Goal: Task Accomplishment & Management: Complete application form

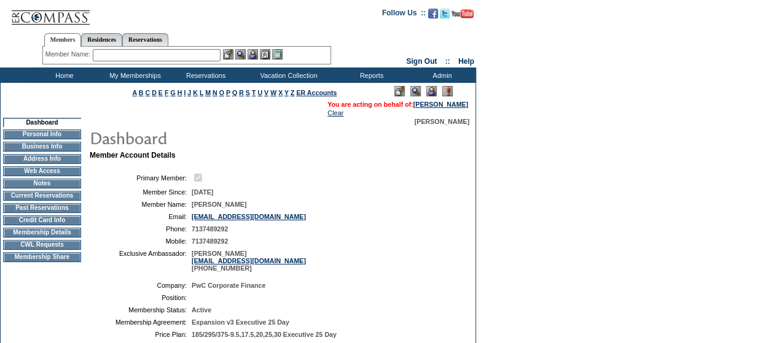
click at [431, 92] on img at bounding box center [431, 91] width 10 height 10
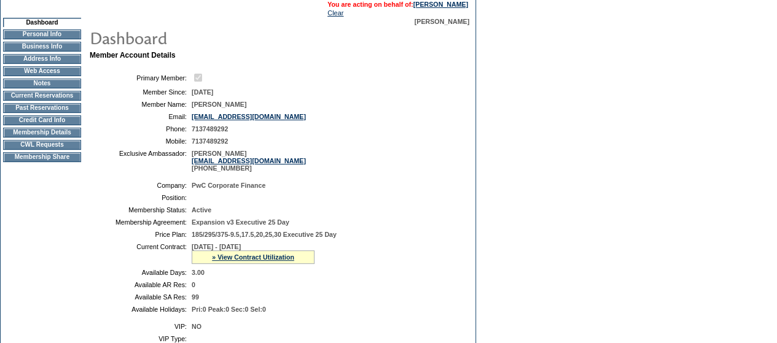
scroll to position [101, 0]
click at [41, 149] on td "CWL Requests" at bounding box center [42, 144] width 78 height 10
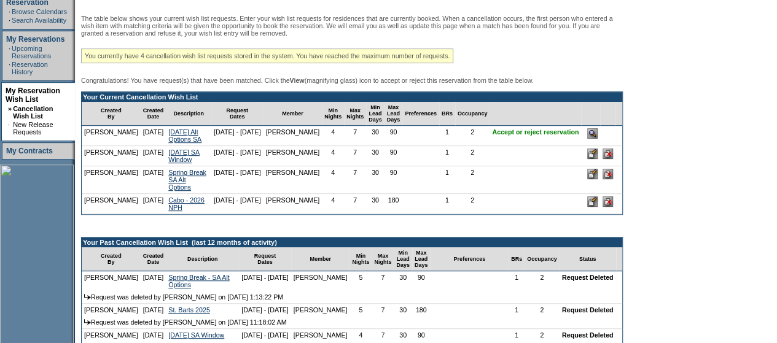
scroll to position [219, 0]
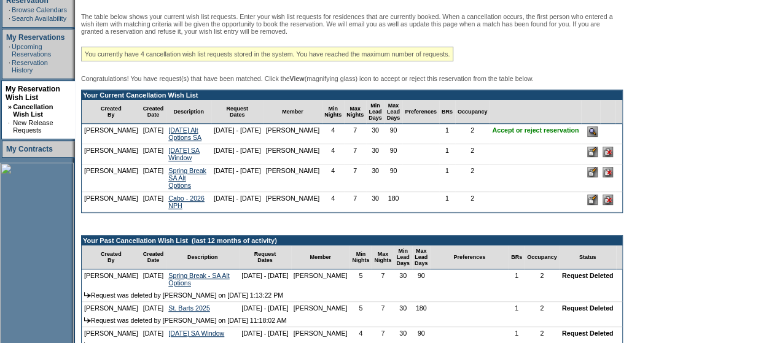
click at [598, 137] on input "image" at bounding box center [592, 132] width 10 height 10
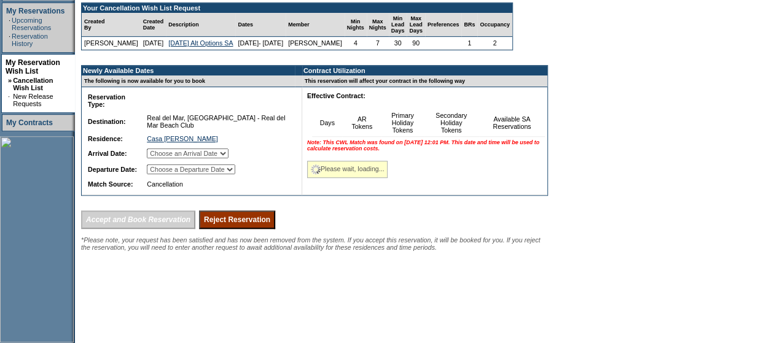
scroll to position [248, 0]
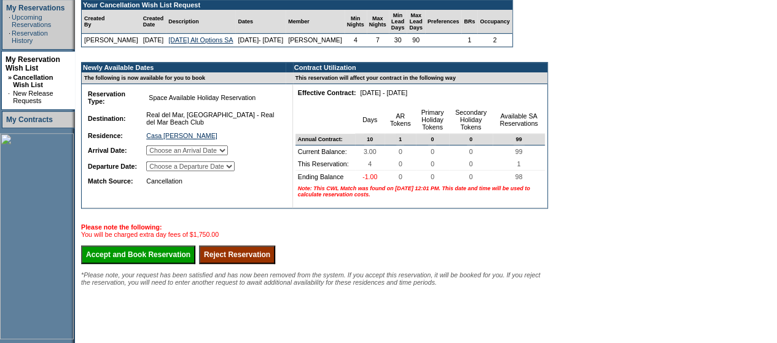
click at [219, 155] on select "Choose an Arrival Date Sunday, November 23, 2025 Monday, November 24, 2025 Tues…" at bounding box center [187, 151] width 82 height 10
select select "11/23/2025"
click at [160, 155] on select "Choose an Arrival Date Sunday, November 23, 2025 Monday, November 24, 2025 Tues…" at bounding box center [187, 151] width 82 height 10
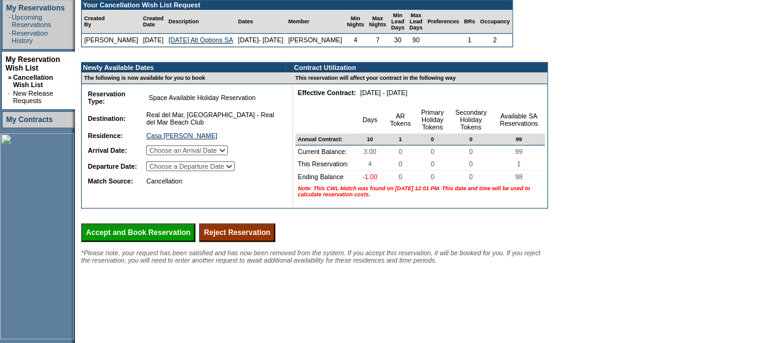
click at [235, 171] on select "Choose a Departure Date Monday, November 24, 2025 Tuesday, November 25, 2025 We…" at bounding box center [190, 167] width 88 height 10
select select "11/27/2025"
click at [162, 171] on select "Choose a Departure Date Monday, November 24, 2025 Tuesday, November 25, 2025 We…" at bounding box center [190, 167] width 88 height 10
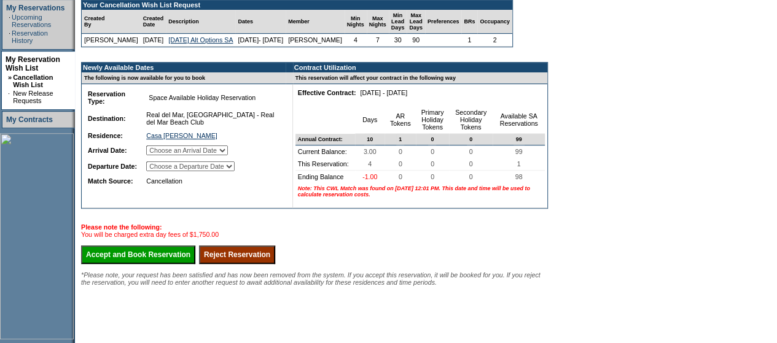
scroll to position [0, 0]
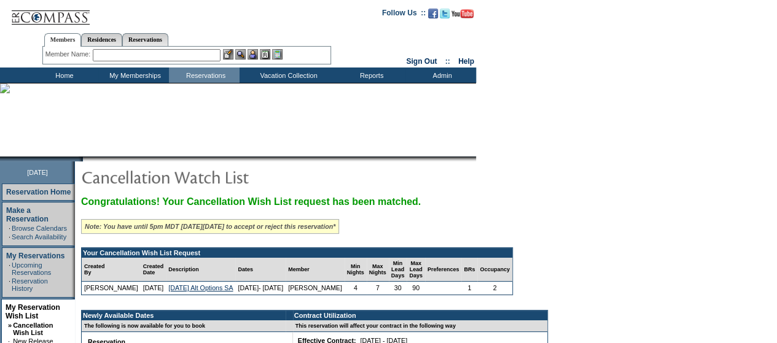
click at [50, 73] on td "Home" at bounding box center [63, 75] width 71 height 15
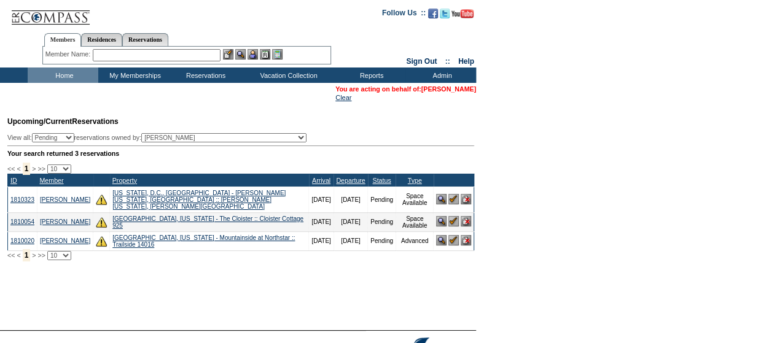
click at [444, 91] on link "[PERSON_NAME]" at bounding box center [448, 88] width 55 height 7
